Goal: Information Seeking & Learning: Learn about a topic

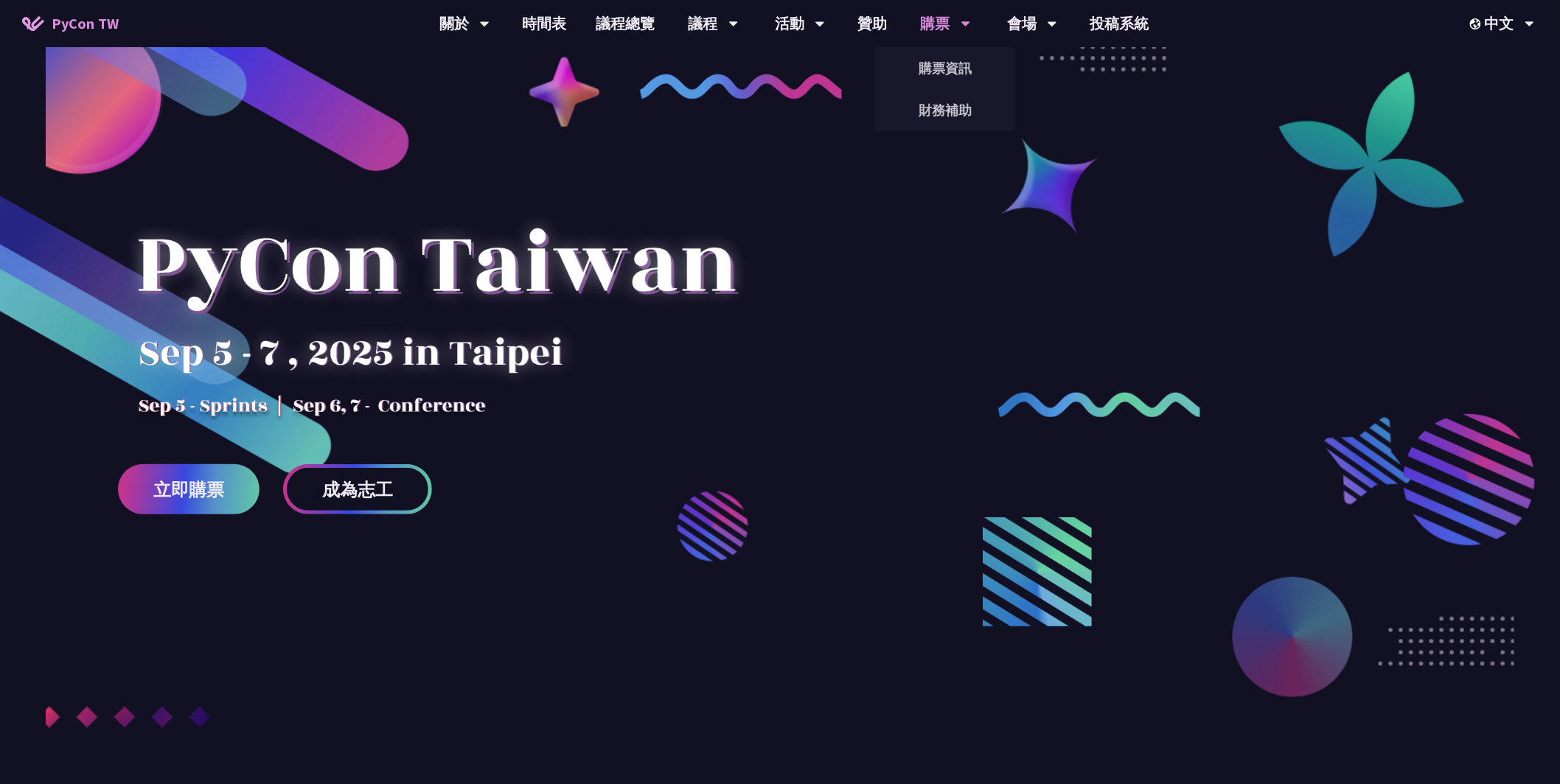
click at [944, 21] on div "購票" at bounding box center [946, 23] width 50 height 47
click at [950, 62] on link "購票資訊" at bounding box center [944, 68] width 141 height 34
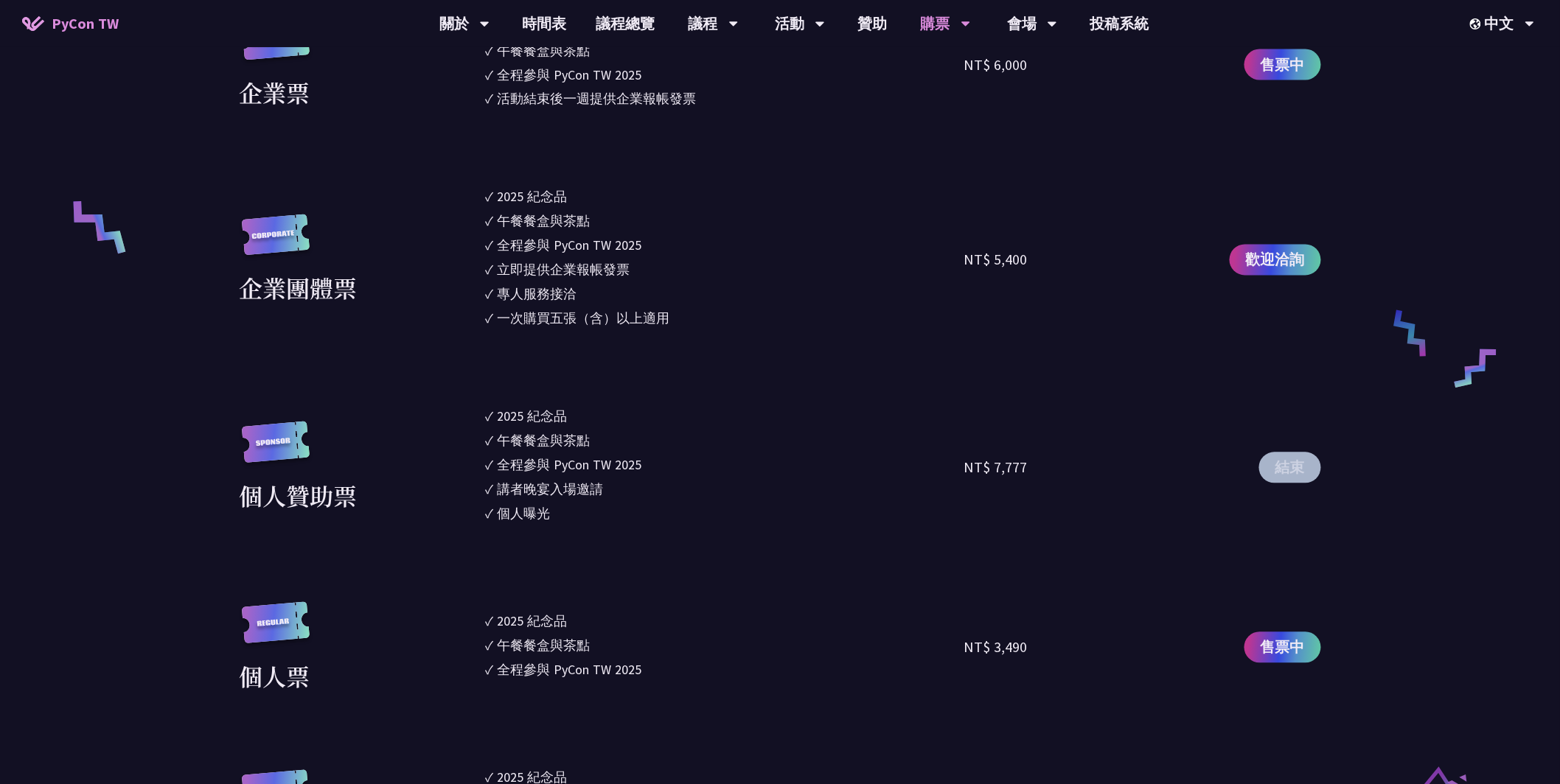
scroll to position [953, 0]
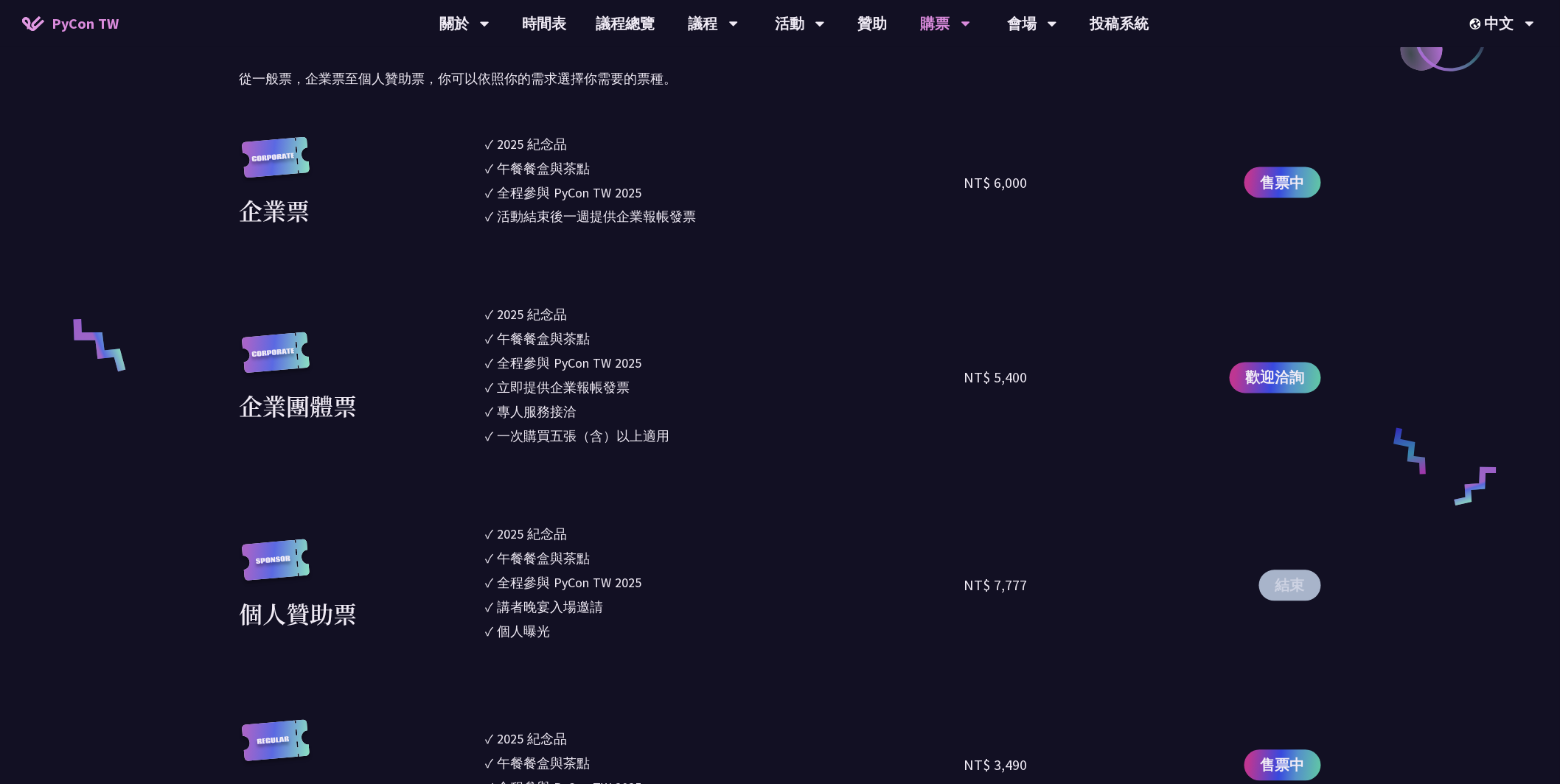
click at [565, 234] on section "企業票 ✓ 2025 紀念品 ✓ 午餐餐盒與茶點 ✓ 全程參與 PyCon TW 2025 ✓ 活動結束後一週提供企業報帳發票 NT$ 6,000 售票中 企…" at bounding box center [780, 641] width 1082 height 1014
click at [573, 215] on div "活動結束後一週提供企業報帳發票" at bounding box center [597, 217] width 199 height 20
click at [768, 256] on section "企業票 ✓ 2025 紀念品 ✓ 午餐餐盒與茶點 ✓ 全程參與 PyCon TW 2025 ✓ 活動結束後一週提供企業報帳發票 NT$ 6,000 售票中 企…" at bounding box center [780, 641] width 1082 height 1014
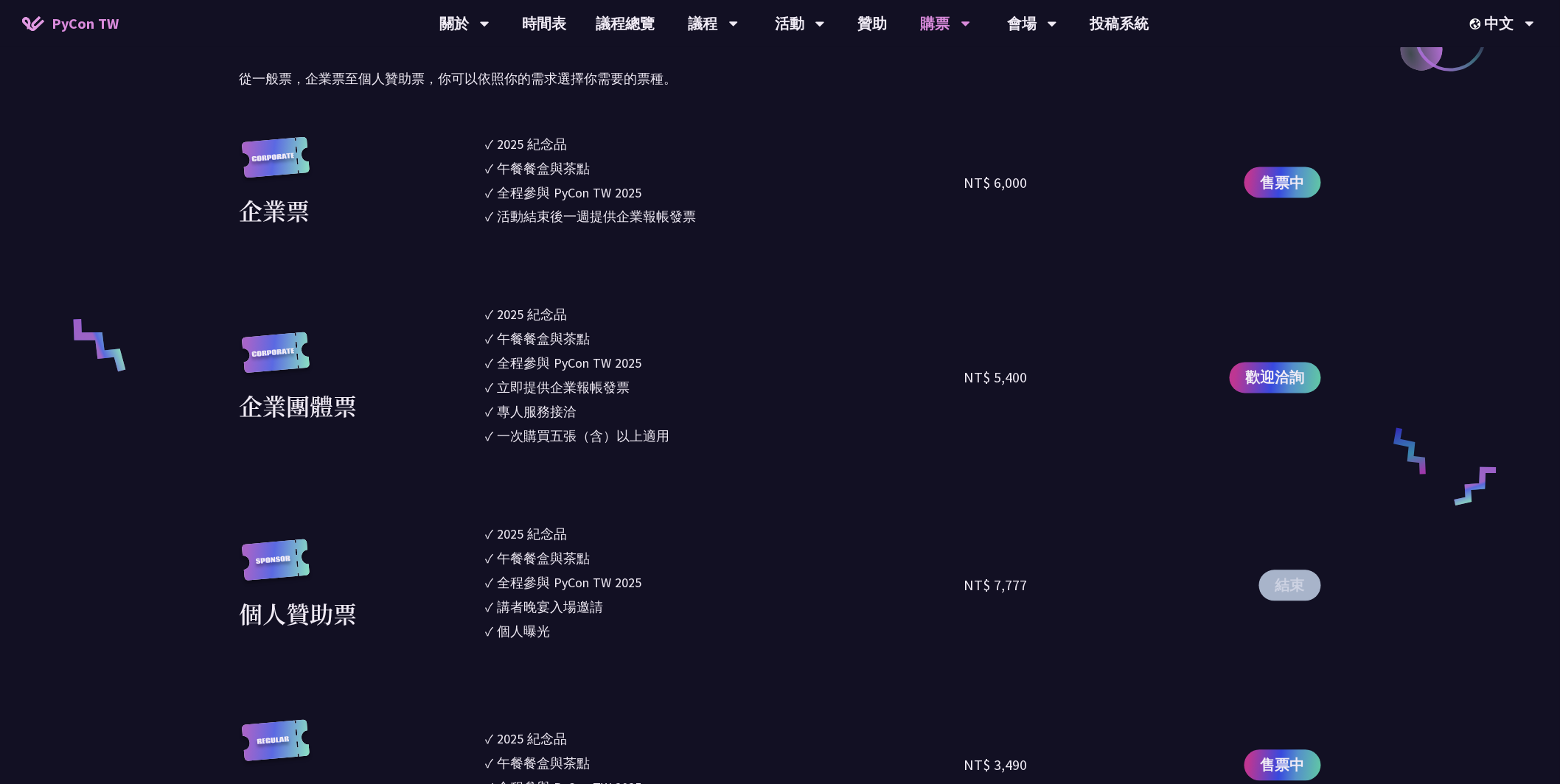
drag, startPoint x: 717, startPoint y: 226, endPoint x: 573, endPoint y: 224, distance: 144.0
click at [577, 224] on li "✓ 活動結束後一週提供企業報帳發票" at bounding box center [725, 217] width 479 height 20
click at [663, 221] on div "活動結束後一週提供企業報帳發票" at bounding box center [597, 217] width 199 height 20
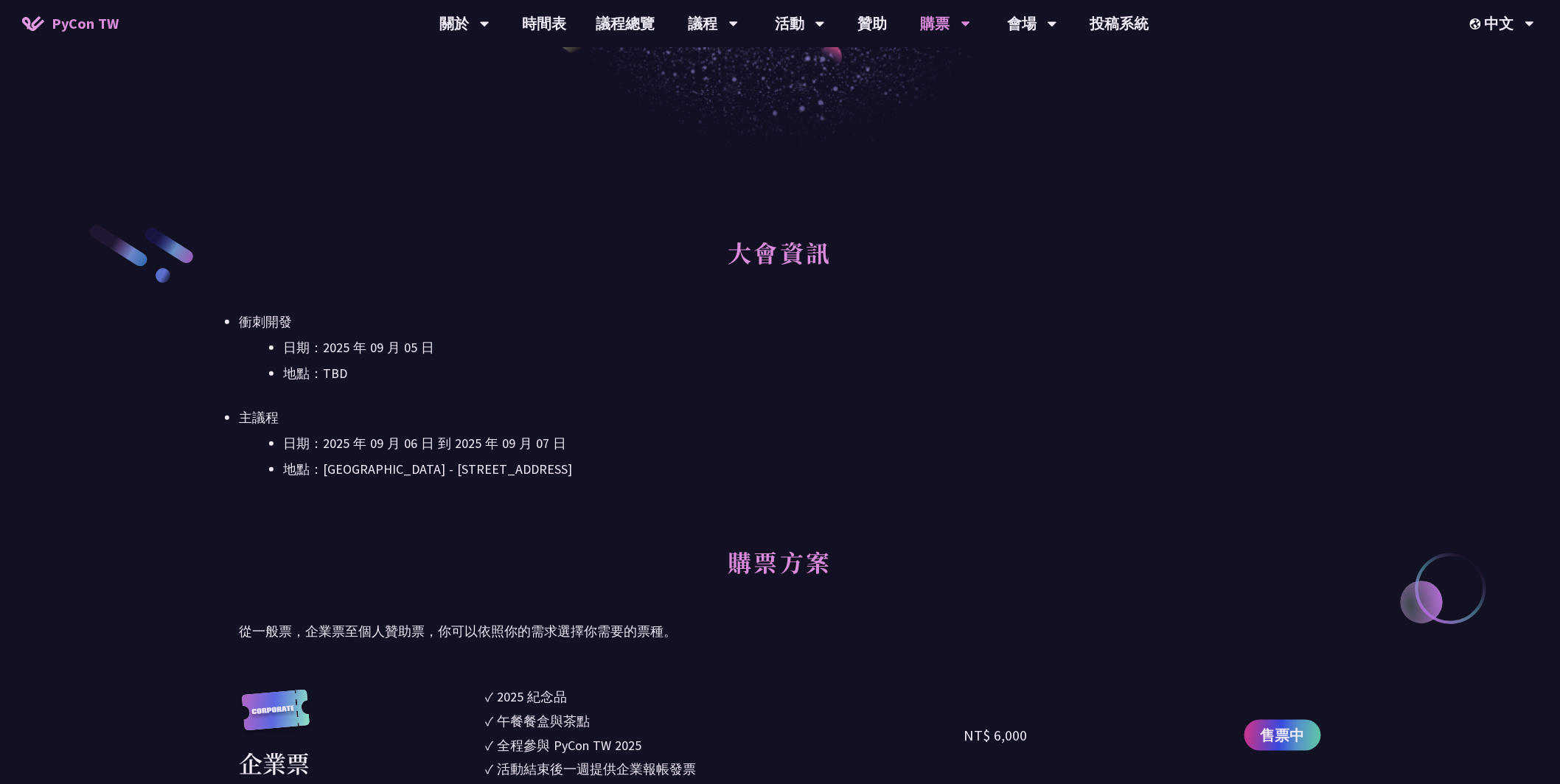
scroll to position [0, 0]
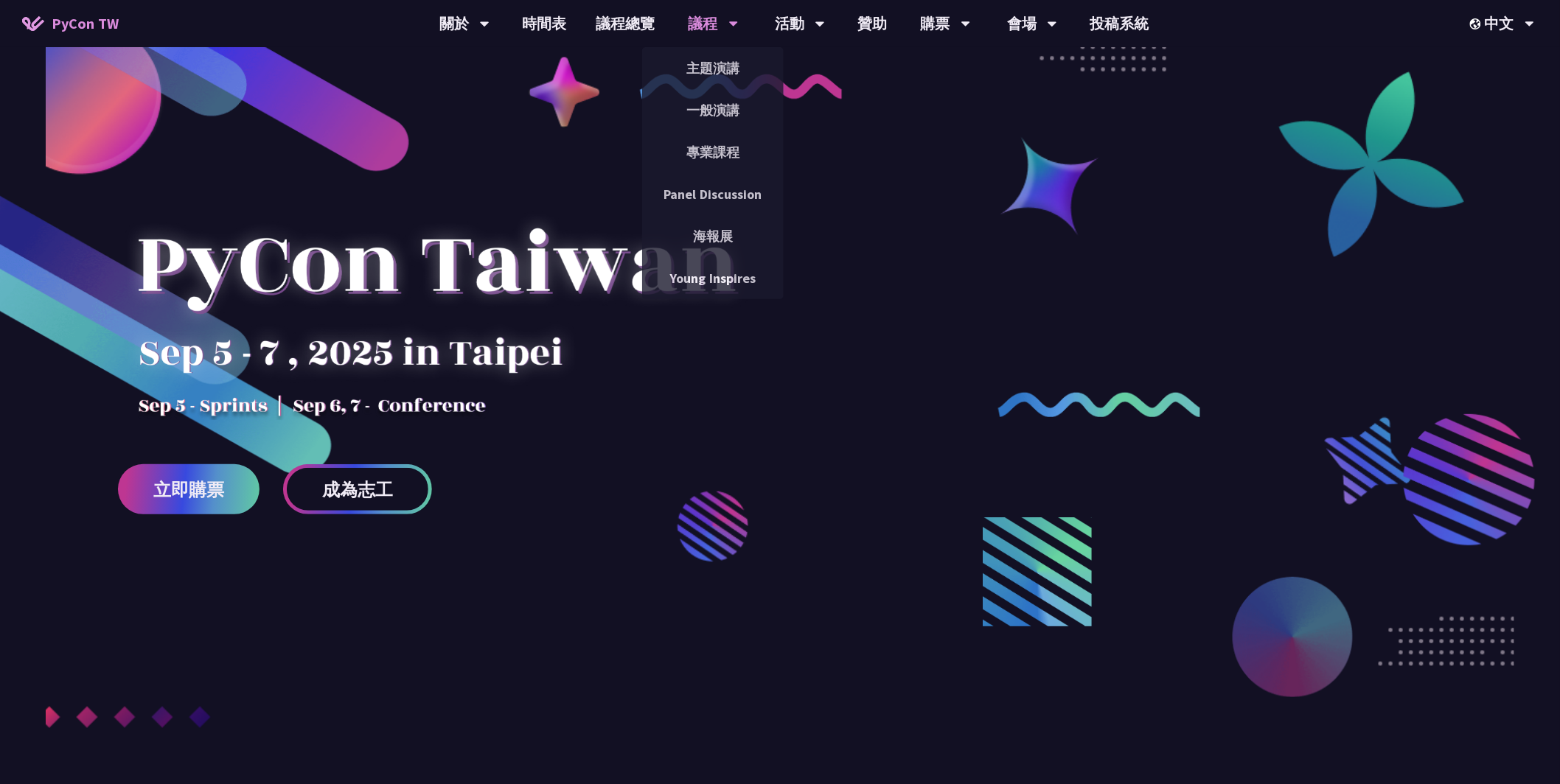
click at [690, 24] on div "議程" at bounding box center [714, 23] width 50 height 47
click at [738, 63] on link "主題演講" at bounding box center [712, 68] width 141 height 34
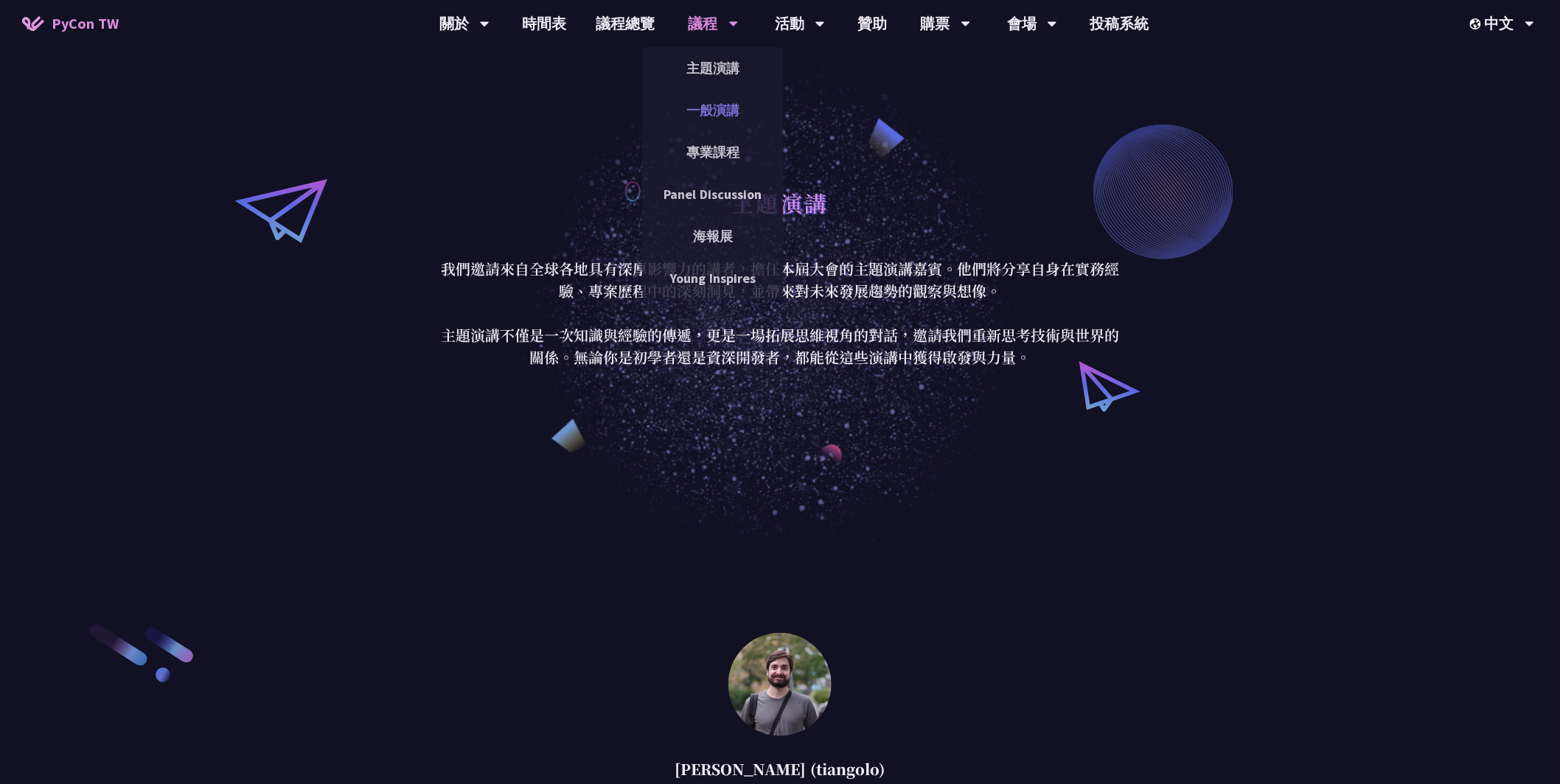
click at [720, 105] on link "一般演講" at bounding box center [712, 110] width 141 height 34
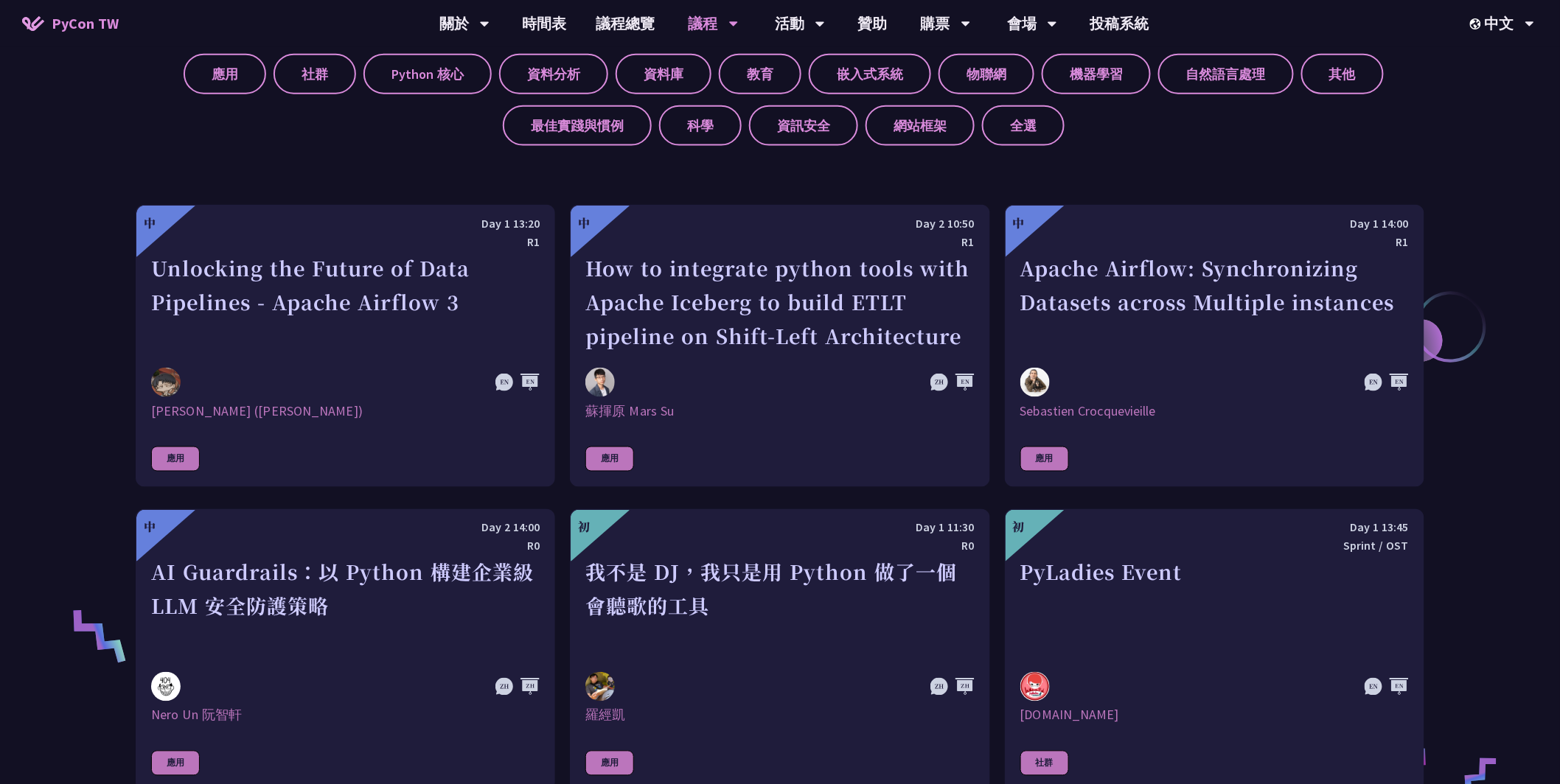
scroll to position [460, 0]
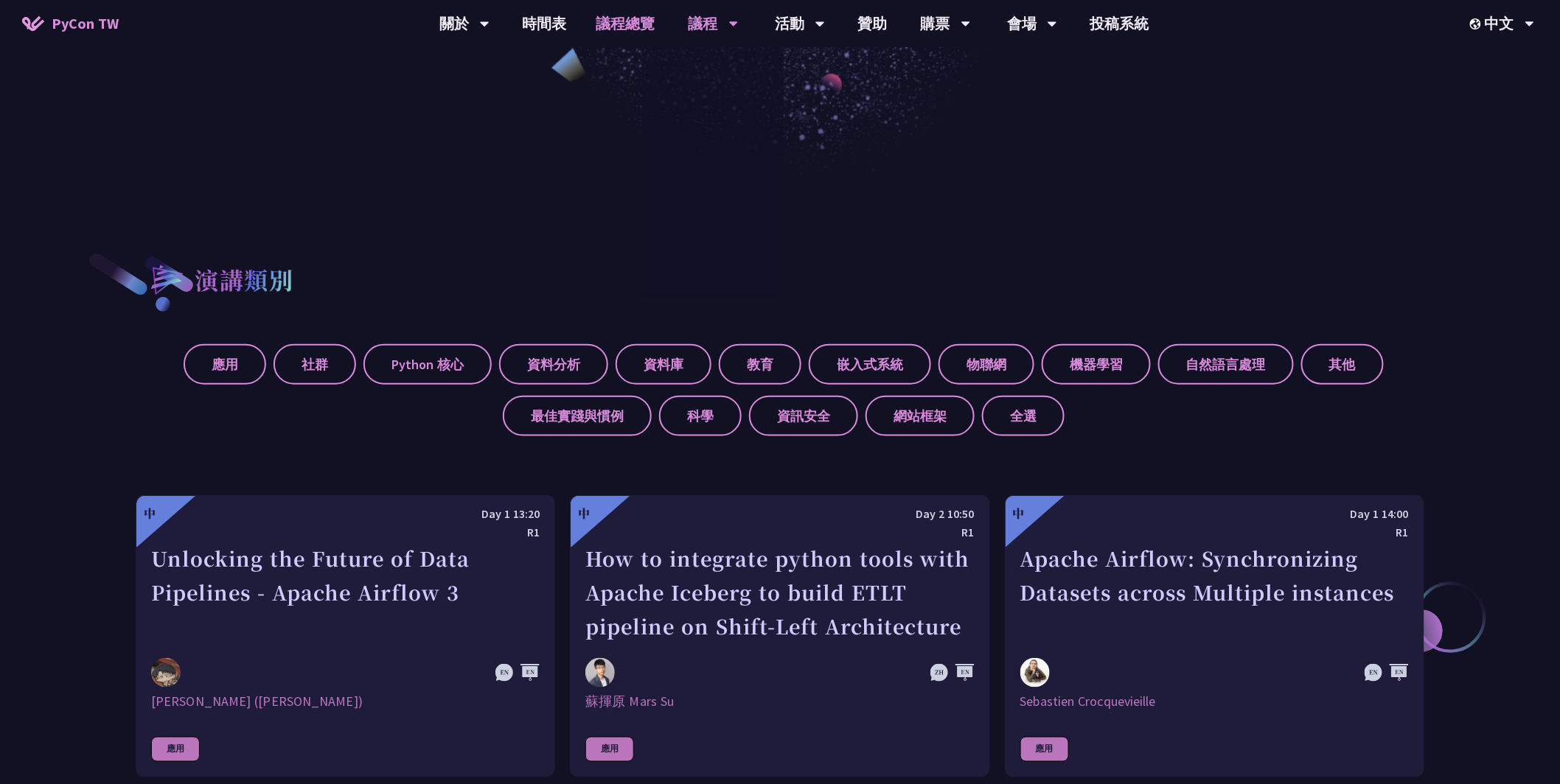
click at [626, 26] on link "議程總覽" at bounding box center [625, 23] width 88 height 47
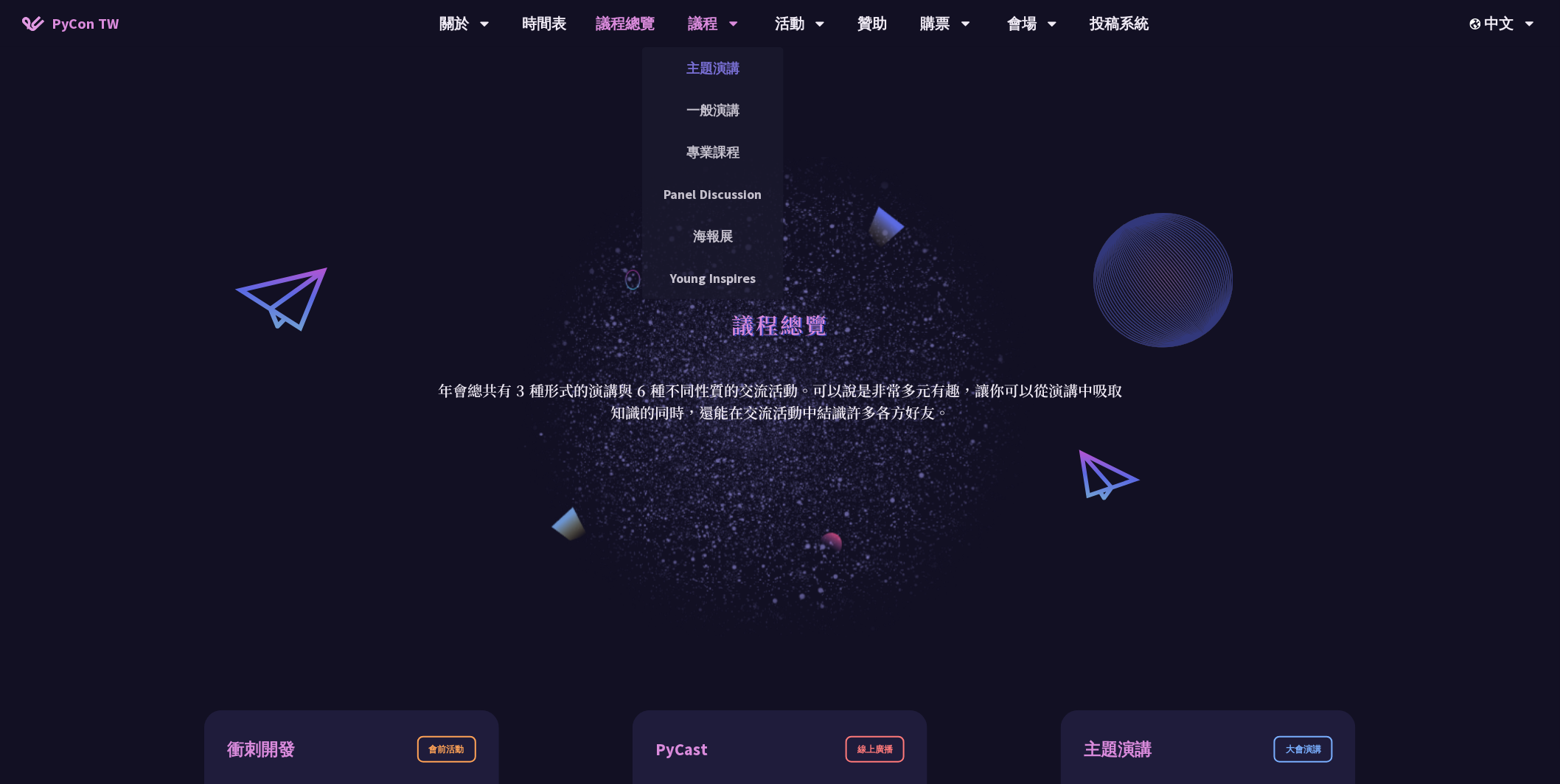
click at [711, 72] on link "主題演講" at bounding box center [712, 68] width 141 height 34
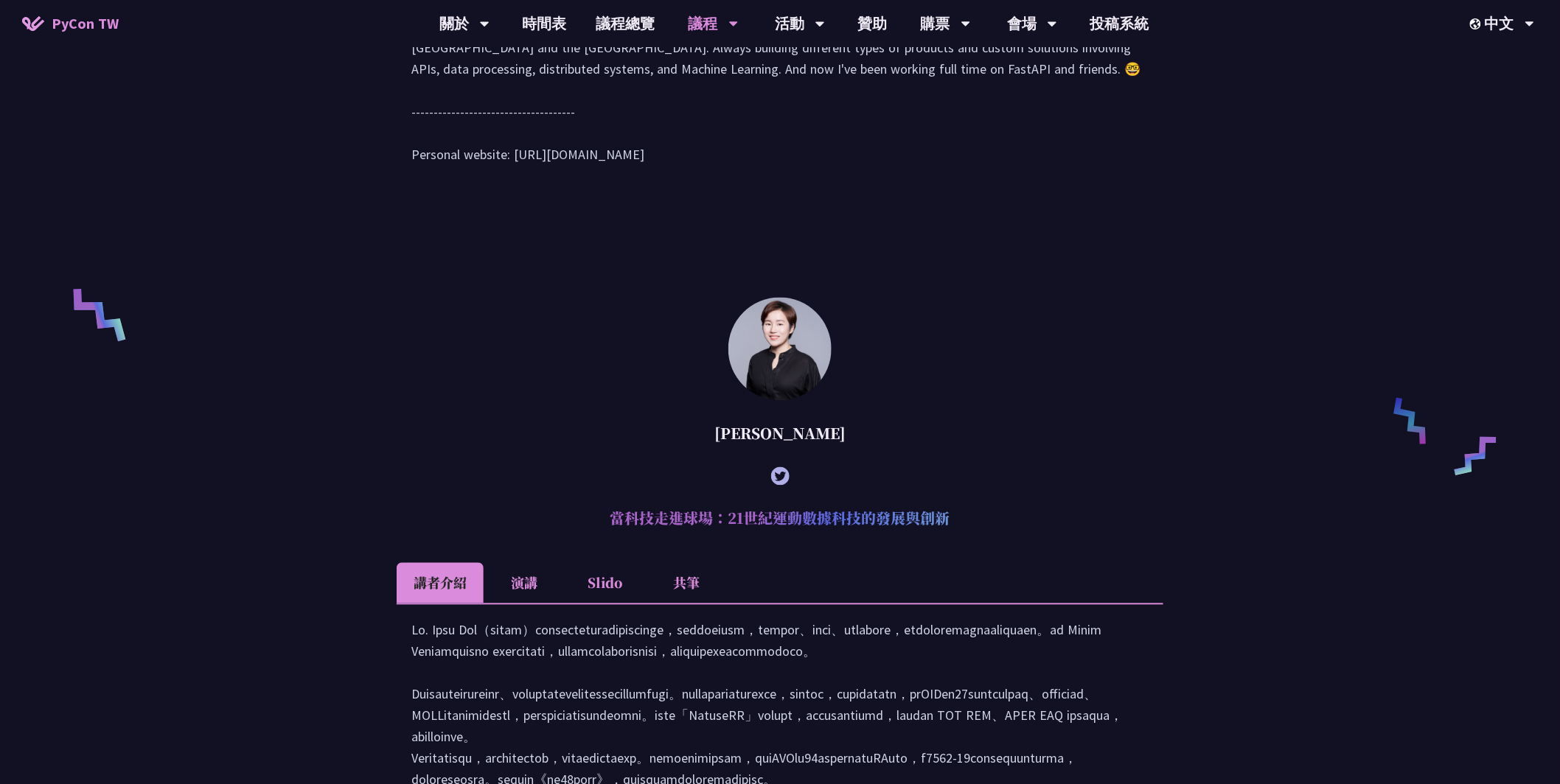
scroll to position [1415, 0]
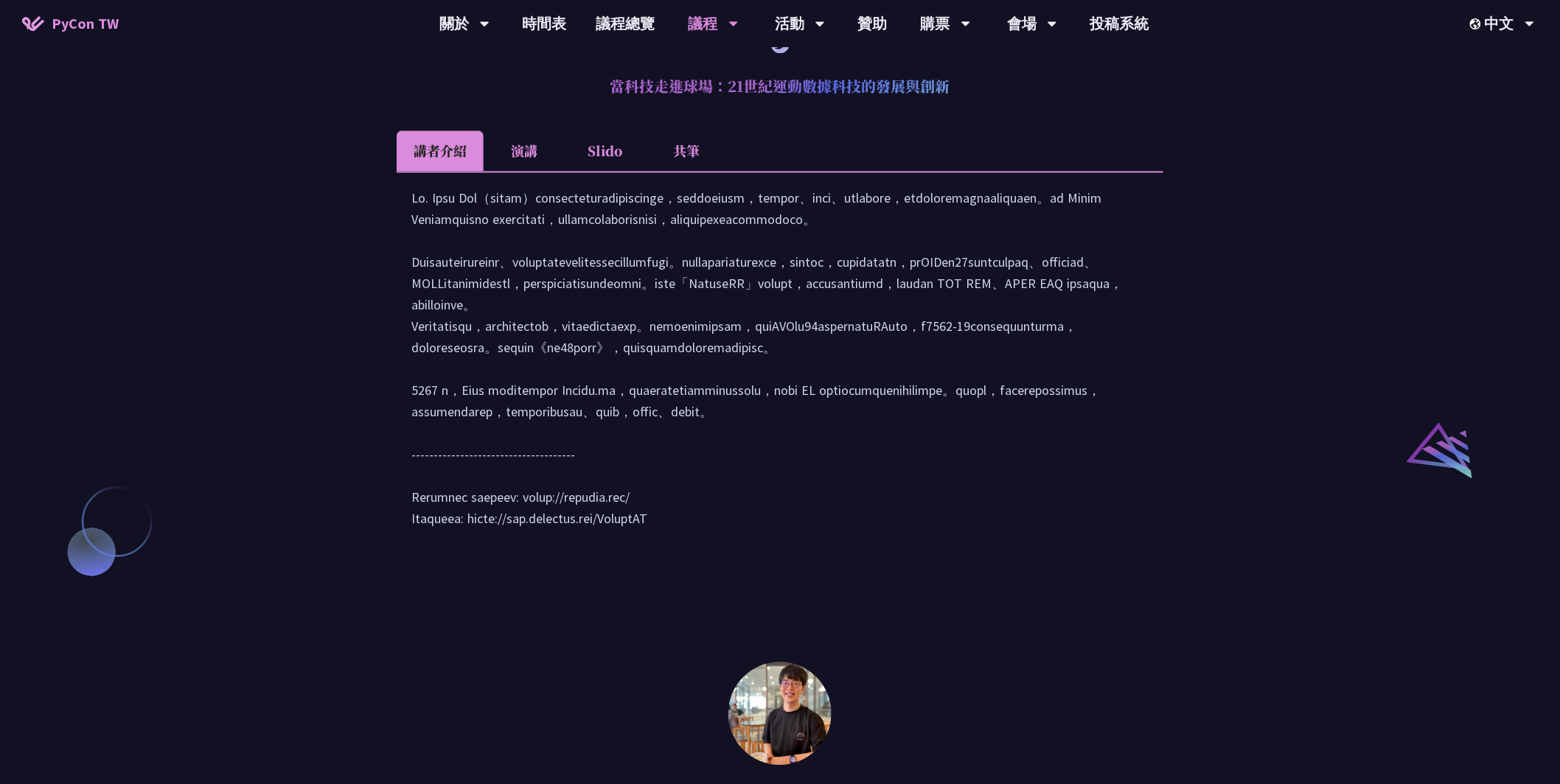
click at [694, 168] on li "共筆" at bounding box center [687, 150] width 81 height 41
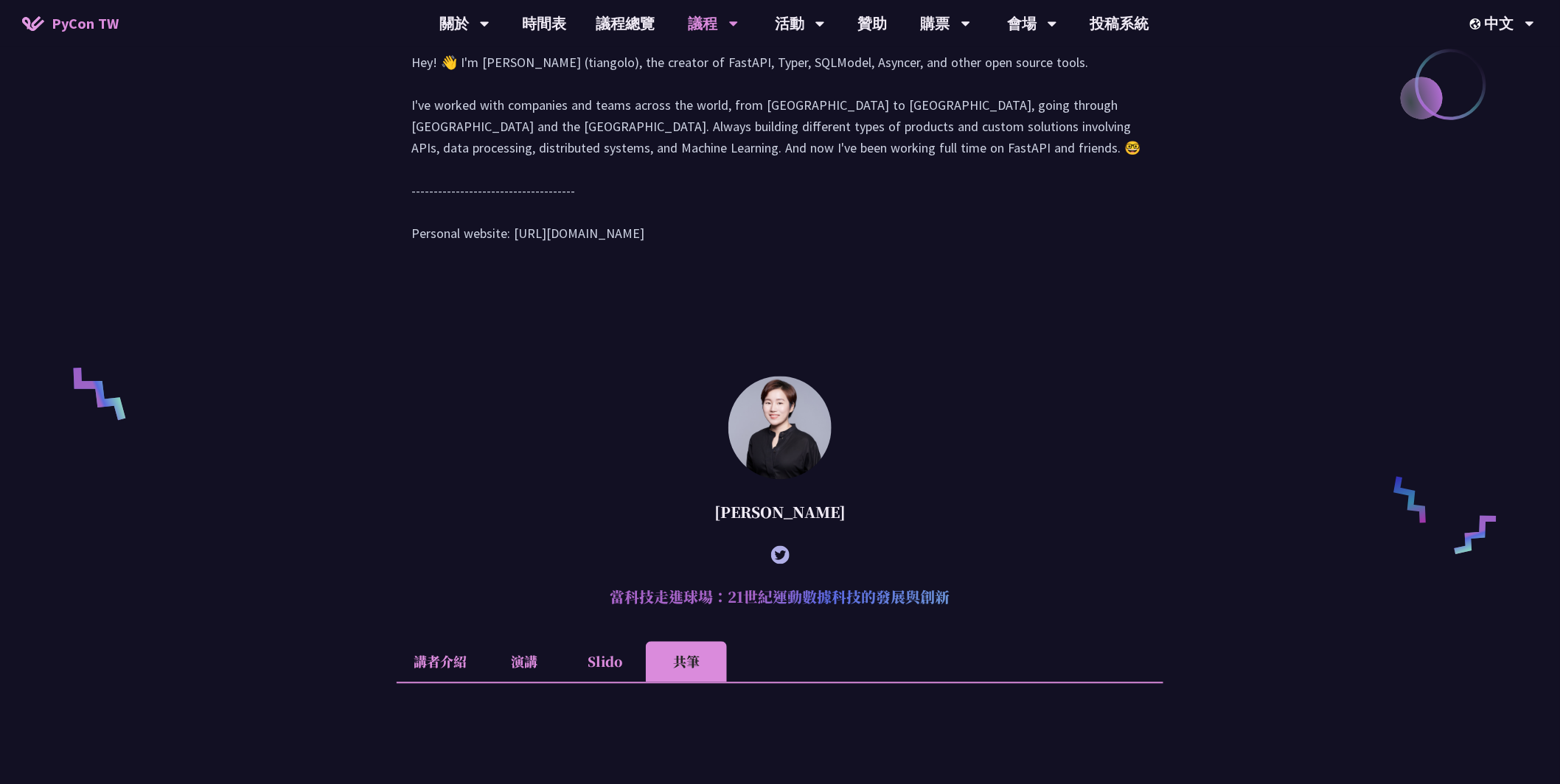
scroll to position [1346, 0]
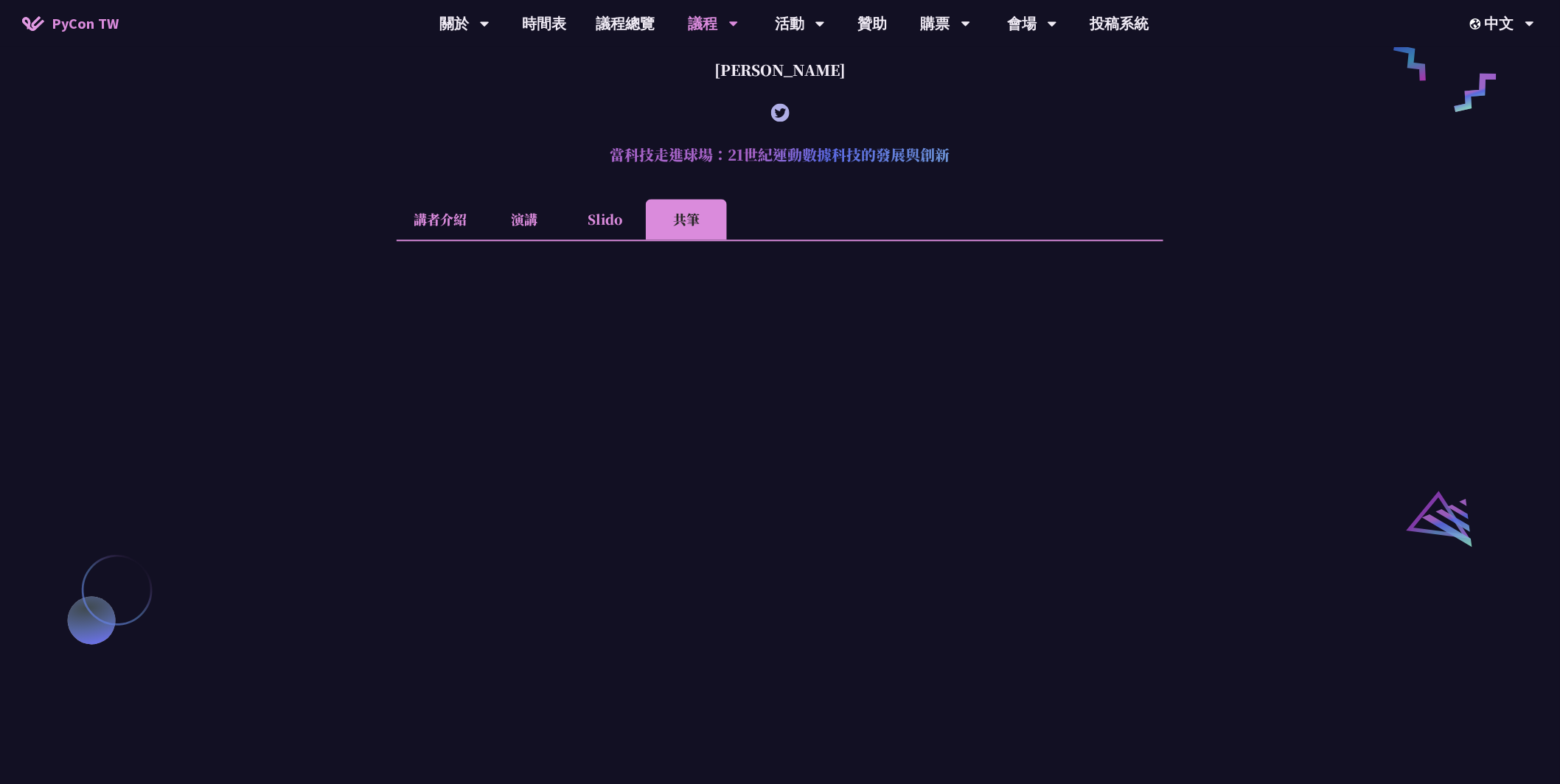
click at [513, 240] on li "演講" at bounding box center [525, 219] width 81 height 41
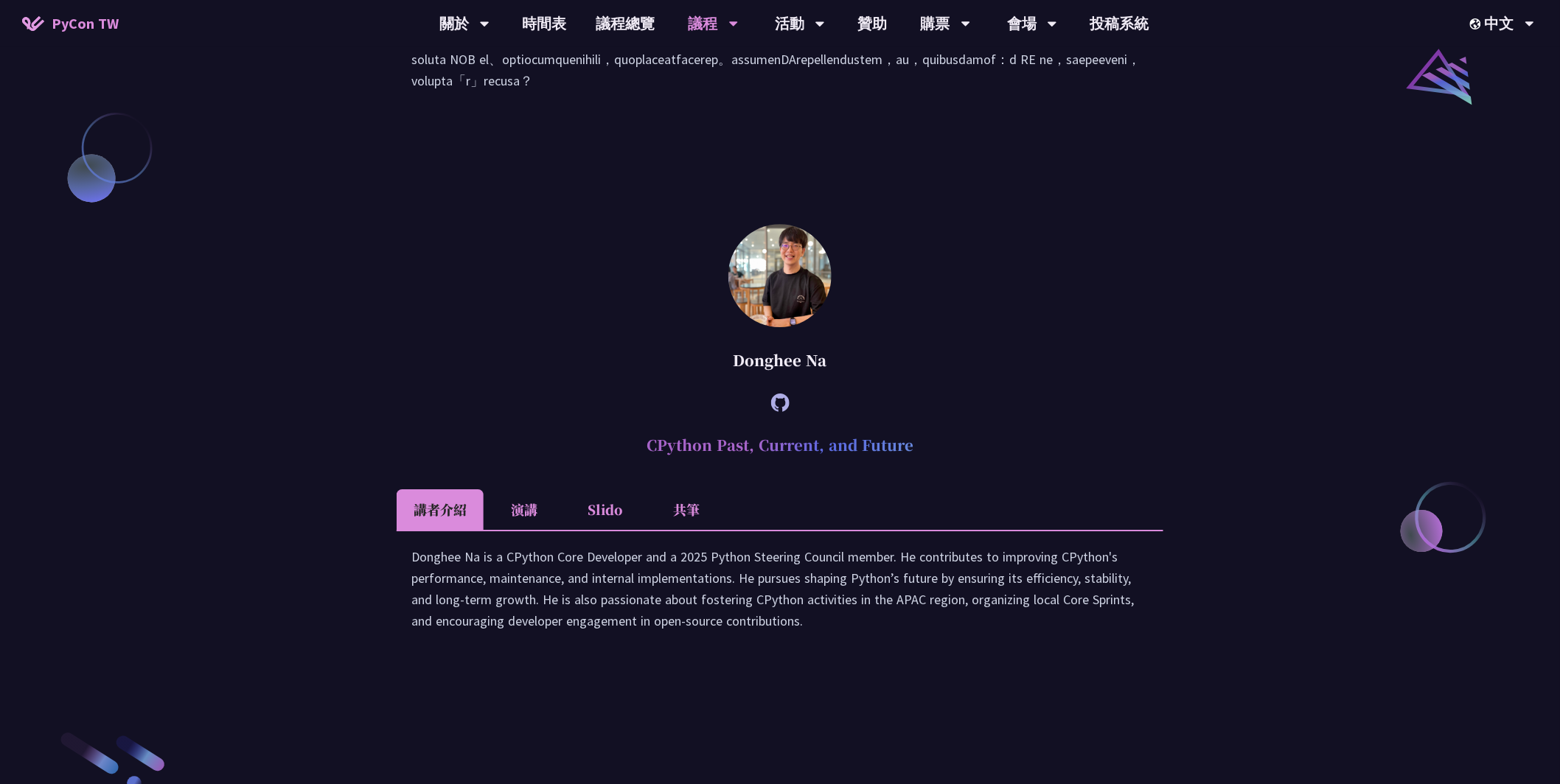
scroll to position [1396, 0]
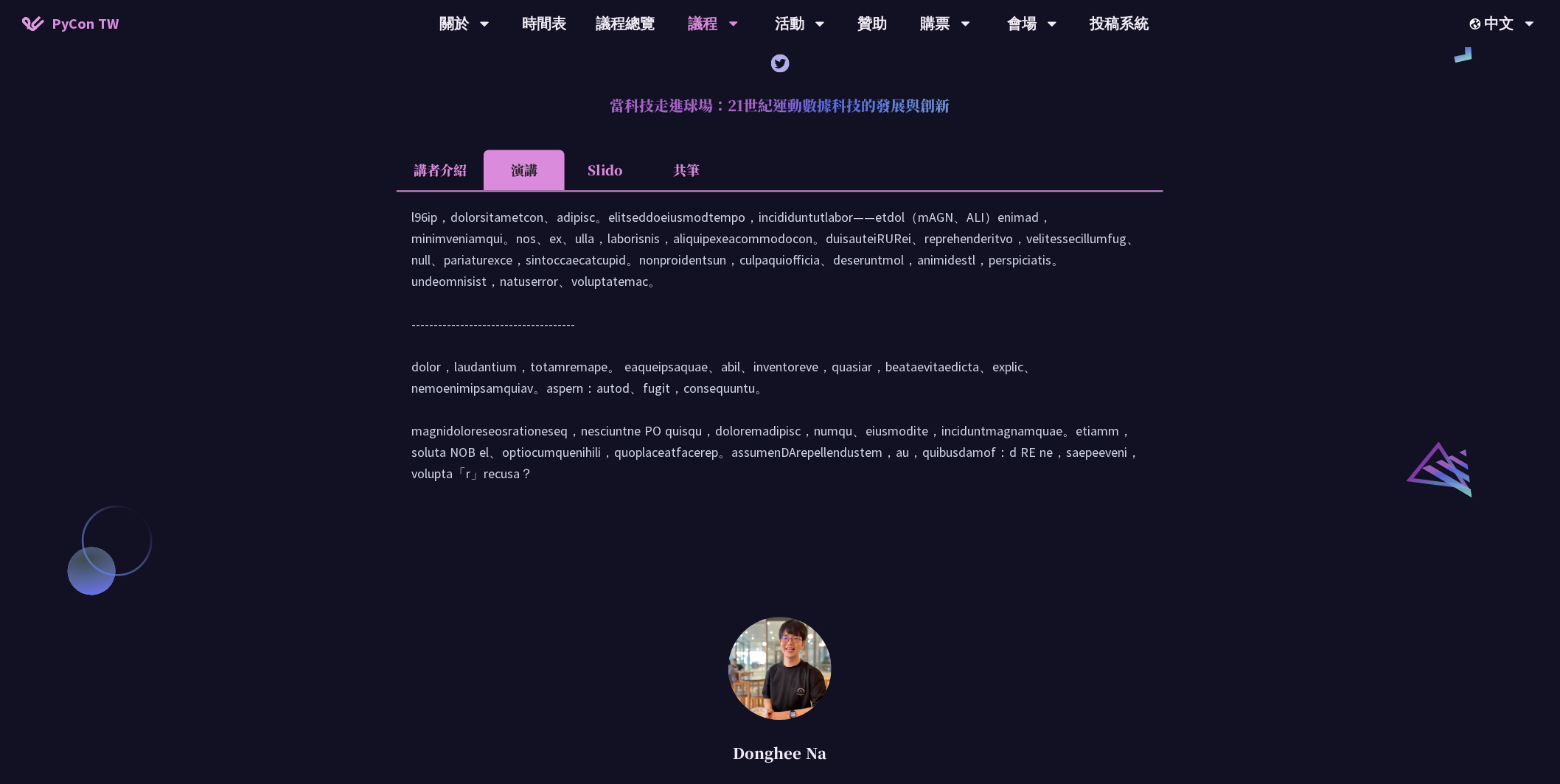
click at [605, 185] on li "Slido" at bounding box center [606, 169] width 81 height 41
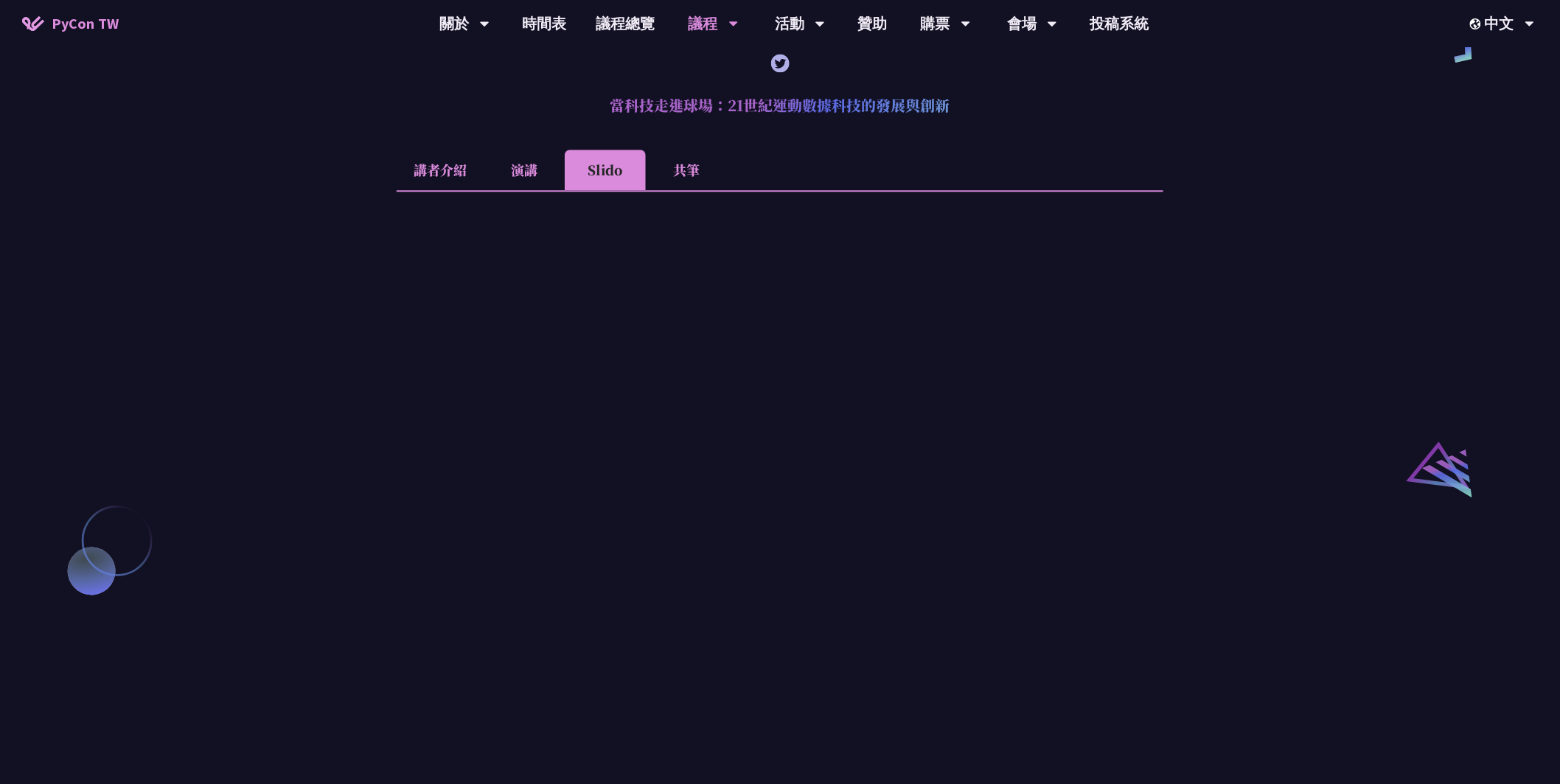
drag, startPoint x: 435, startPoint y: 176, endPoint x: 452, endPoint y: 178, distance: 17.1
click at [435, 178] on li "講者介紹" at bounding box center [440, 169] width 87 height 41
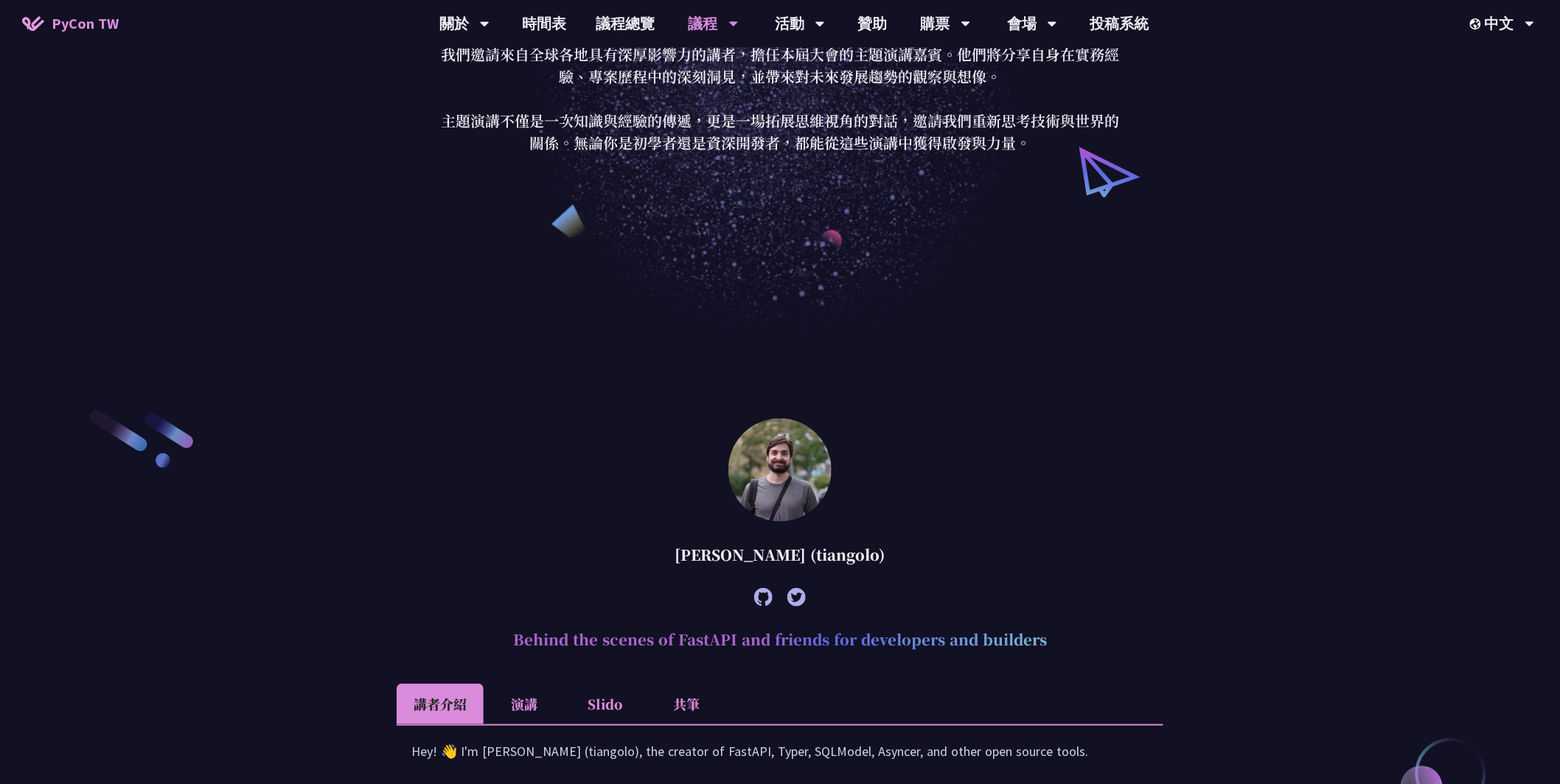
scroll to position [0, 0]
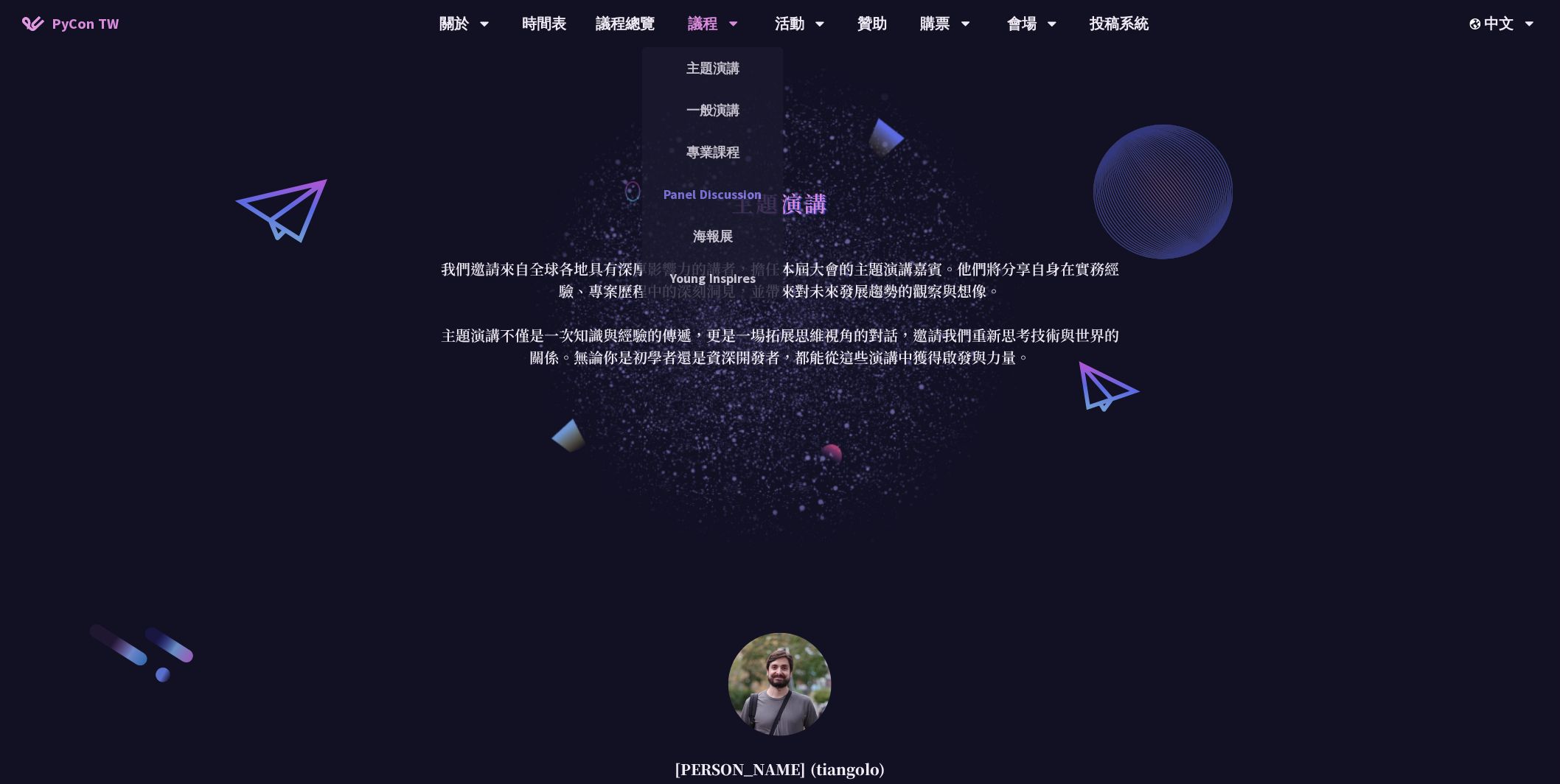
click at [710, 178] on link "Panel Discussion" at bounding box center [712, 194] width 141 height 34
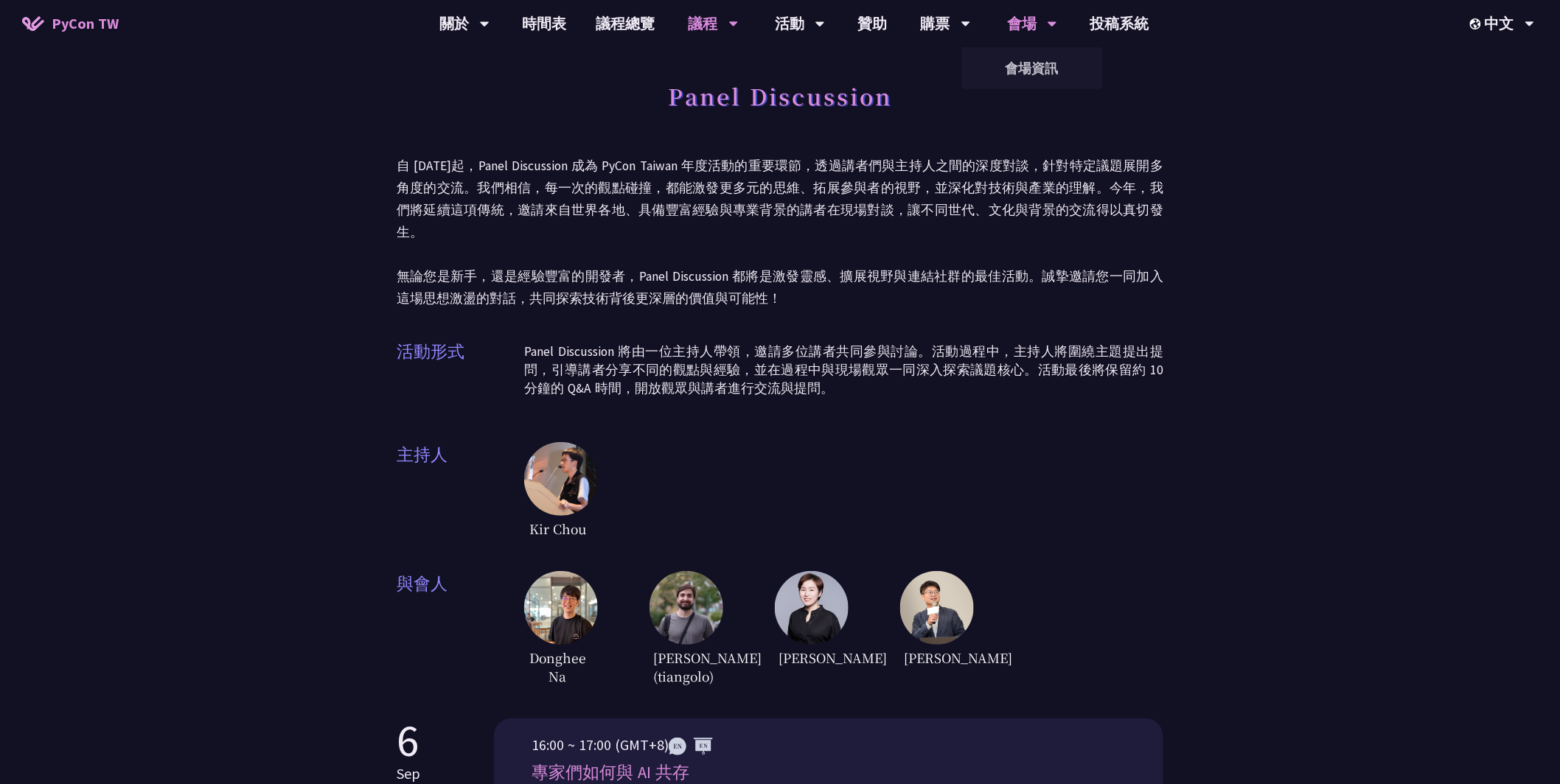
click at [1047, 29] on icon at bounding box center [1052, 23] width 10 height 14
click at [1033, 76] on link "會場資訊" at bounding box center [1032, 68] width 141 height 34
